Goal: Check status: Check status

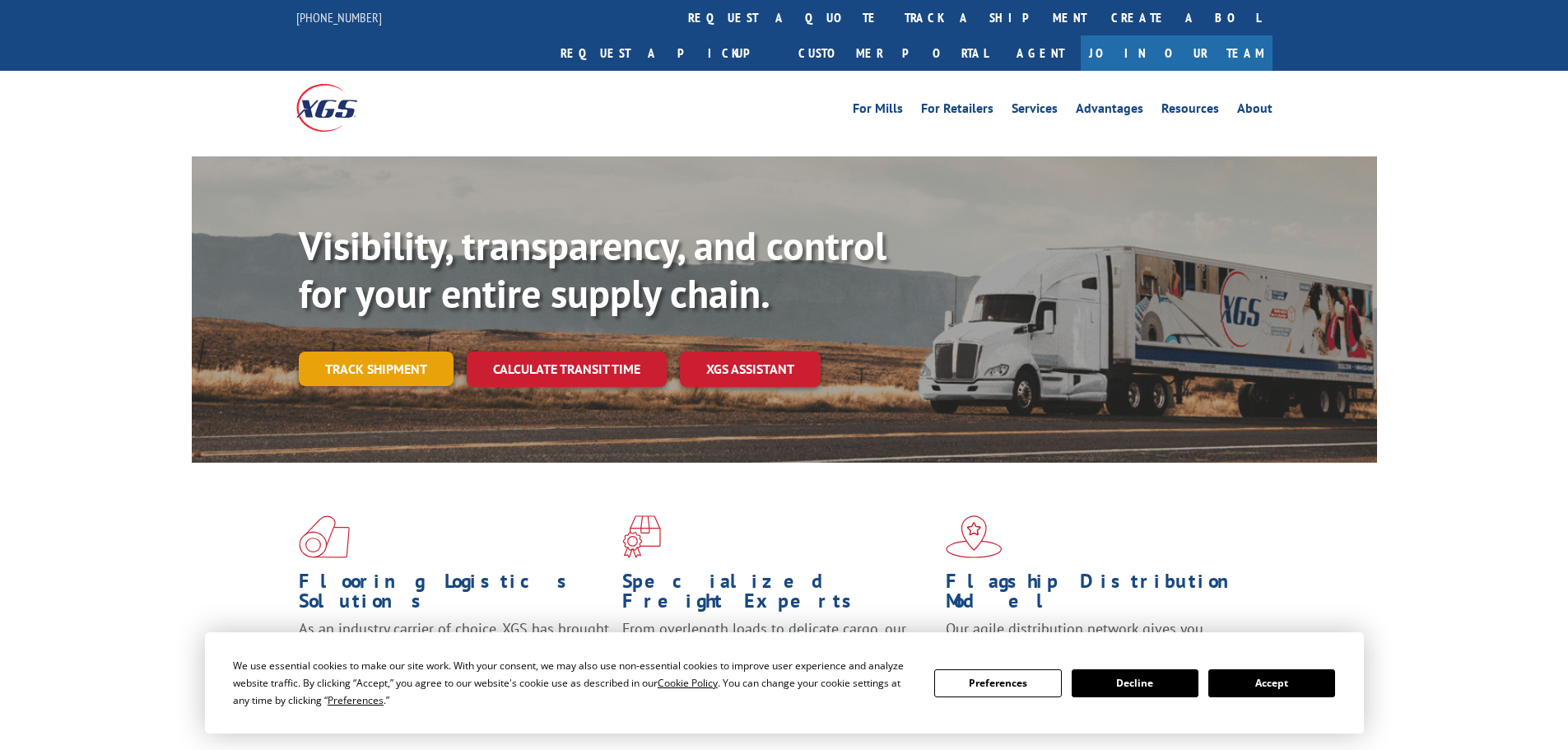
click at [377, 351] on link "Track shipment" at bounding box center [376, 368] width 155 height 35
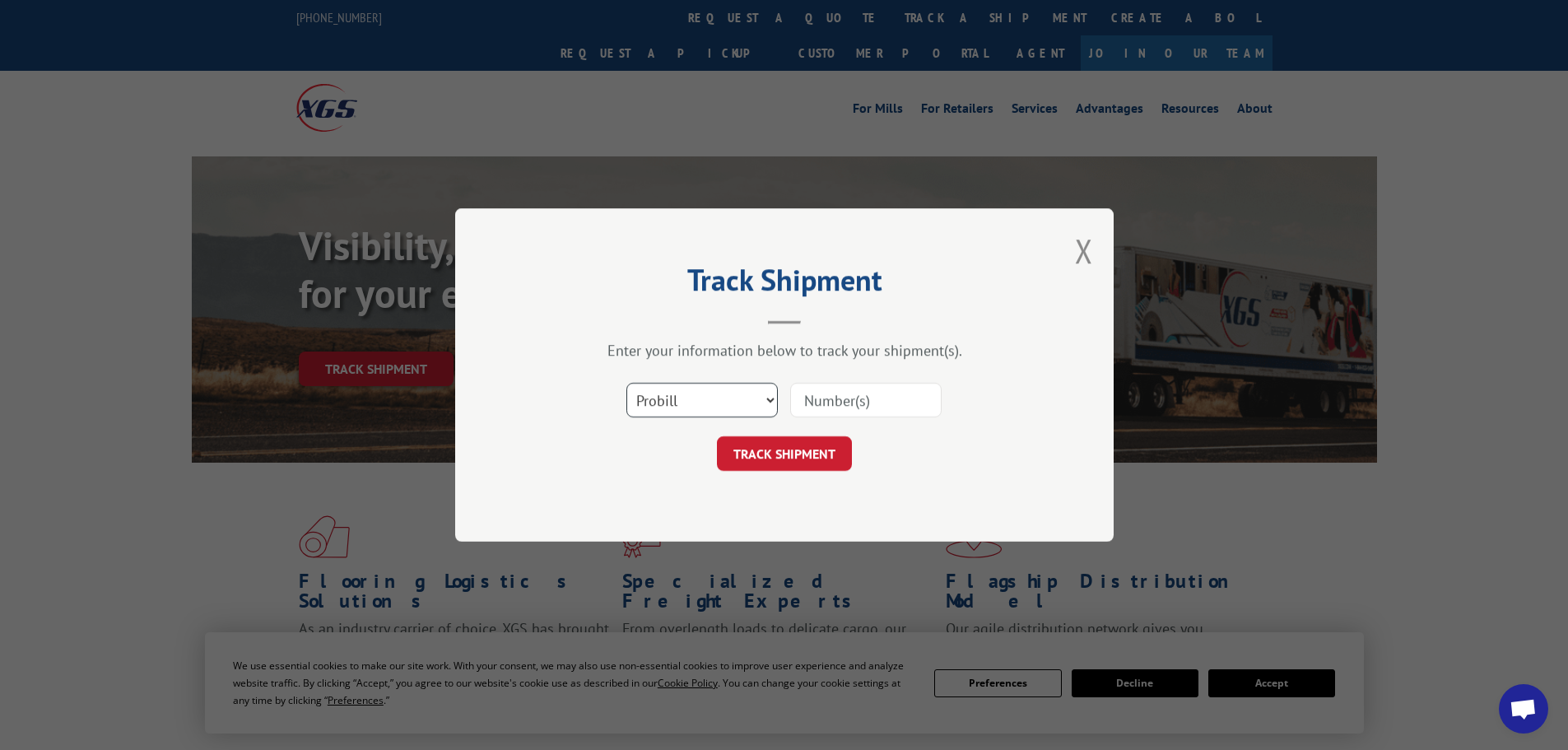
click at [718, 409] on select "Select category... Probill BOL PO" at bounding box center [702, 400] width 152 height 35
select select "bol"
click at [627, 383] on select "Select category... Probill BOL PO" at bounding box center [702, 400] width 152 height 35
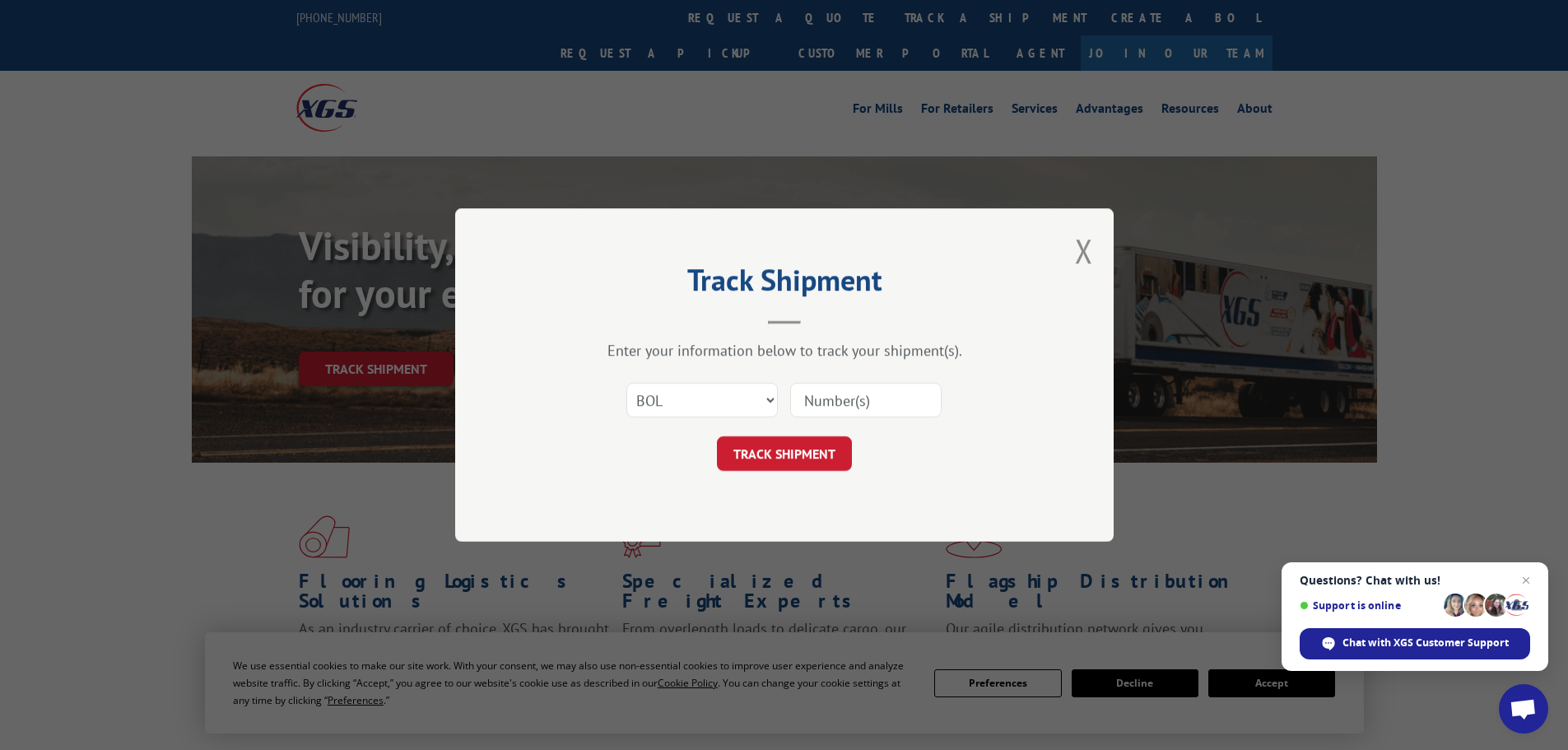
click at [802, 399] on input at bounding box center [866, 400] width 152 height 35
paste input "479073"
click at [808, 399] on input "479073" at bounding box center [866, 400] width 152 height 35
type input "479073"
click at [807, 447] on button "TRACK SHIPMENT" at bounding box center [784, 453] width 135 height 35
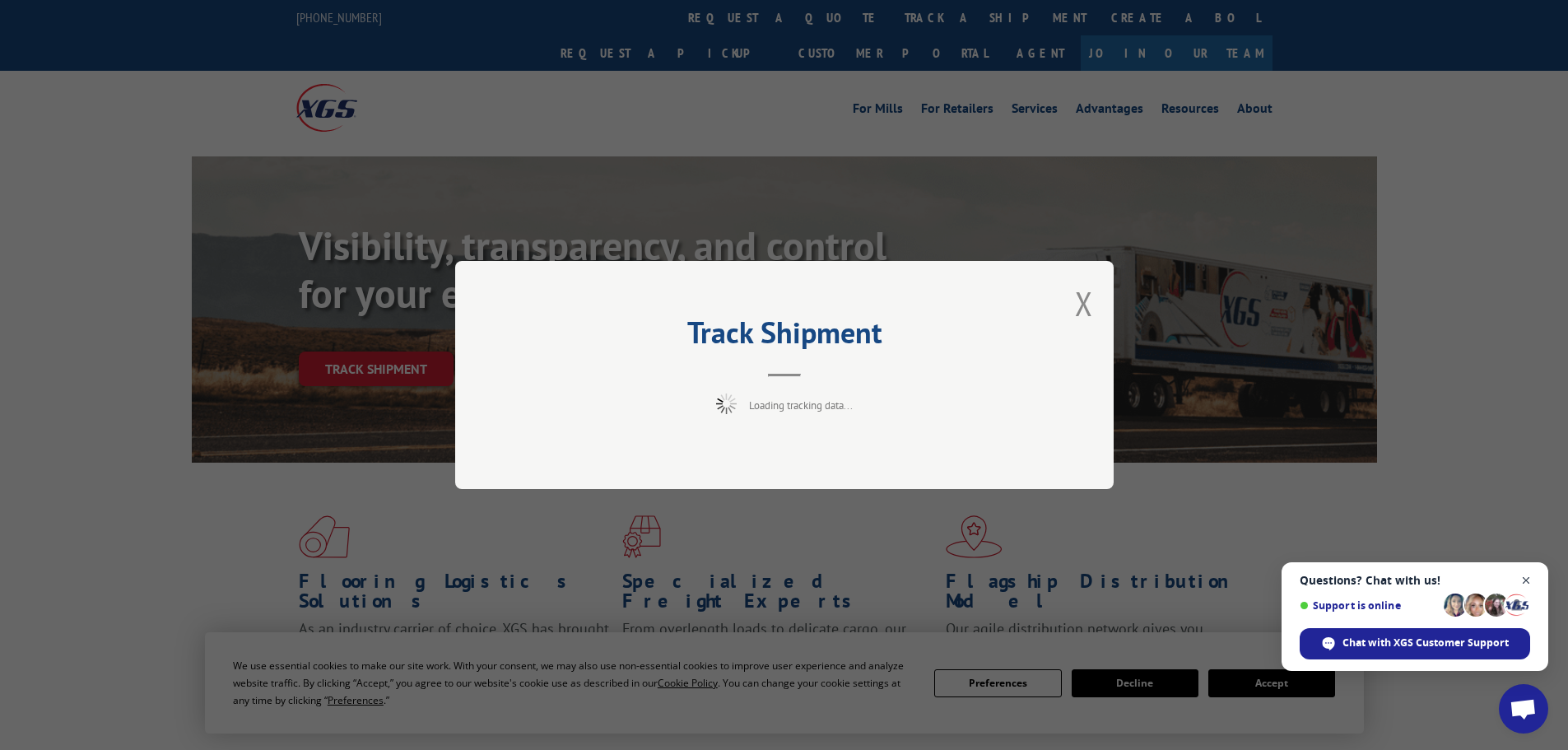
click at [1530, 582] on span "Close chat" at bounding box center [1527, 581] width 20 height 20
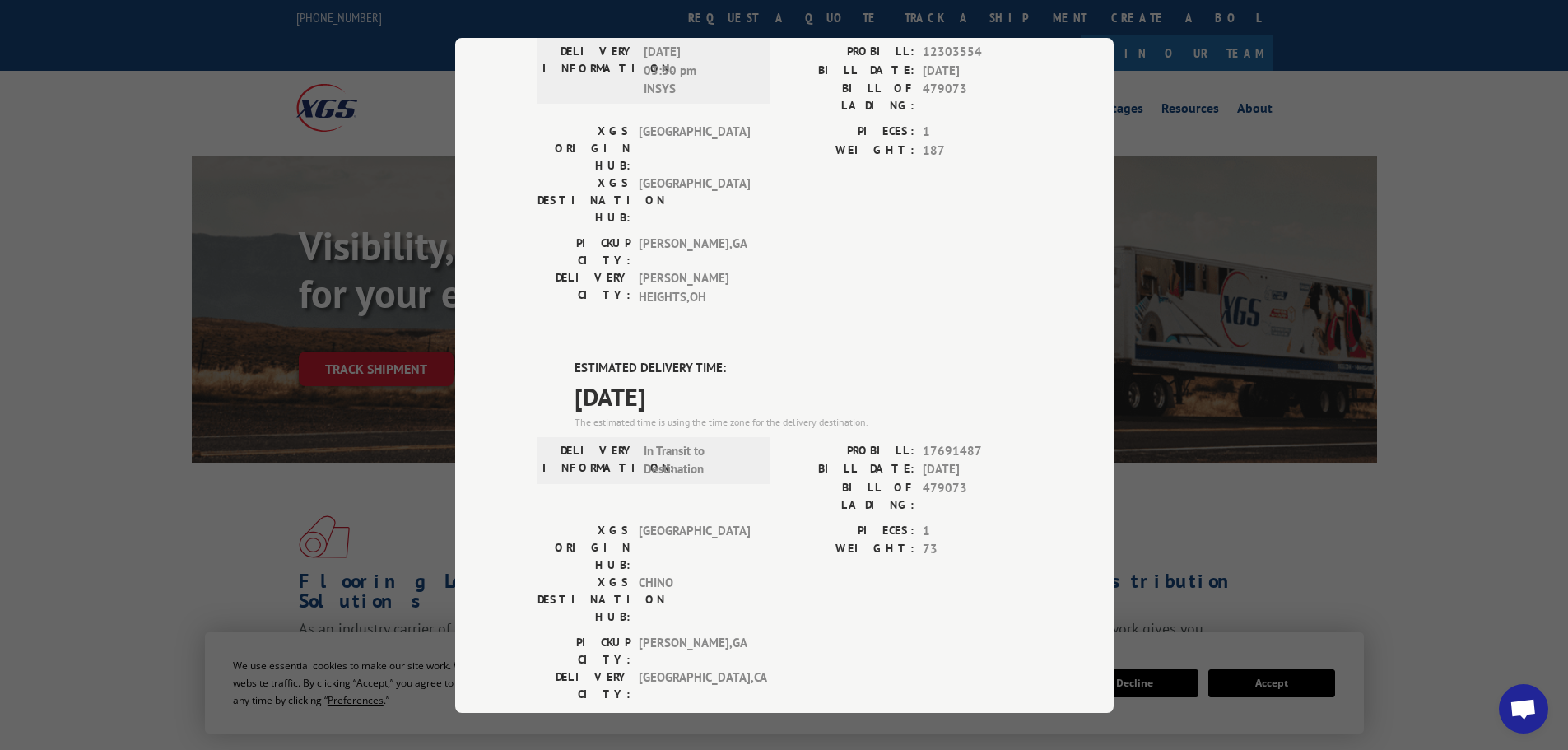
scroll to position [219, 0]
